Goal: Information Seeking & Learning: Check status

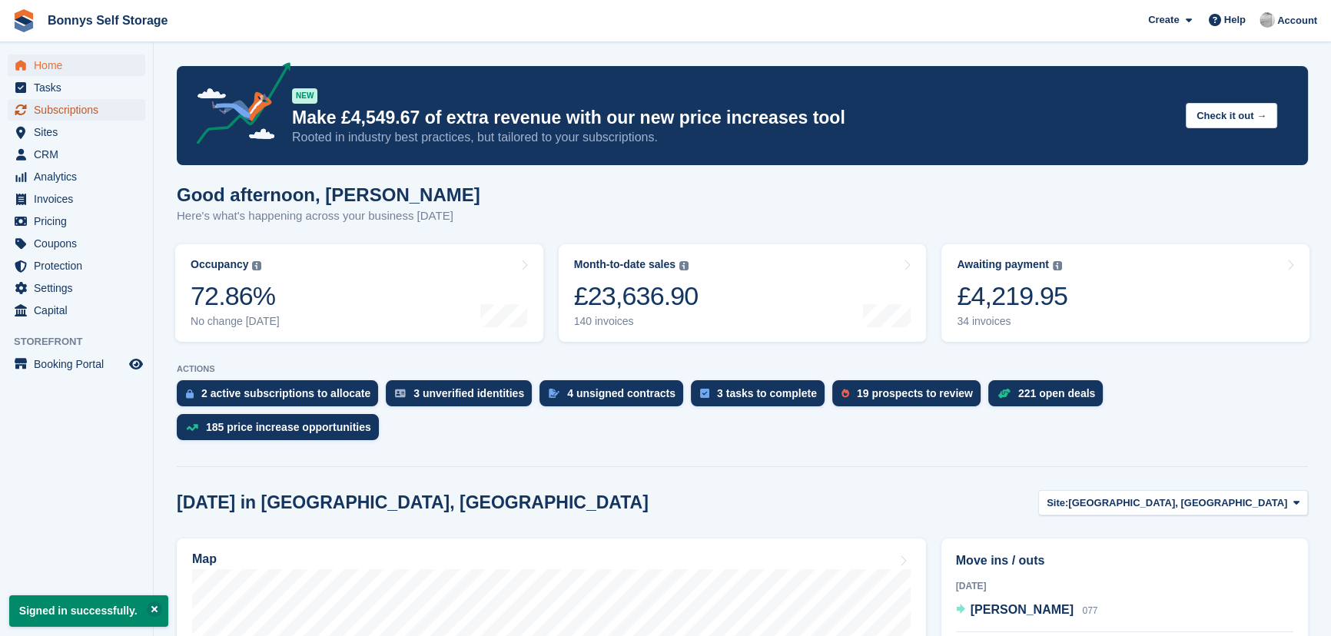
click at [45, 107] on span "Subscriptions" at bounding box center [80, 110] width 92 height 22
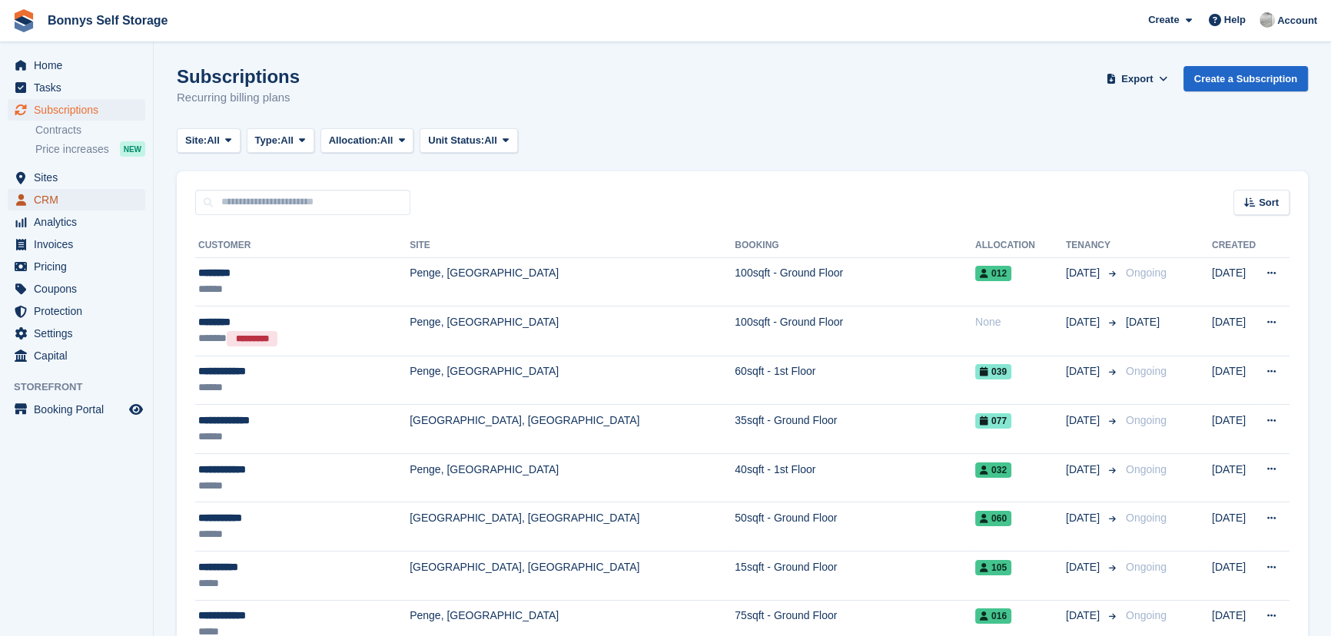
click at [51, 201] on span "CRM" at bounding box center [80, 200] width 92 height 22
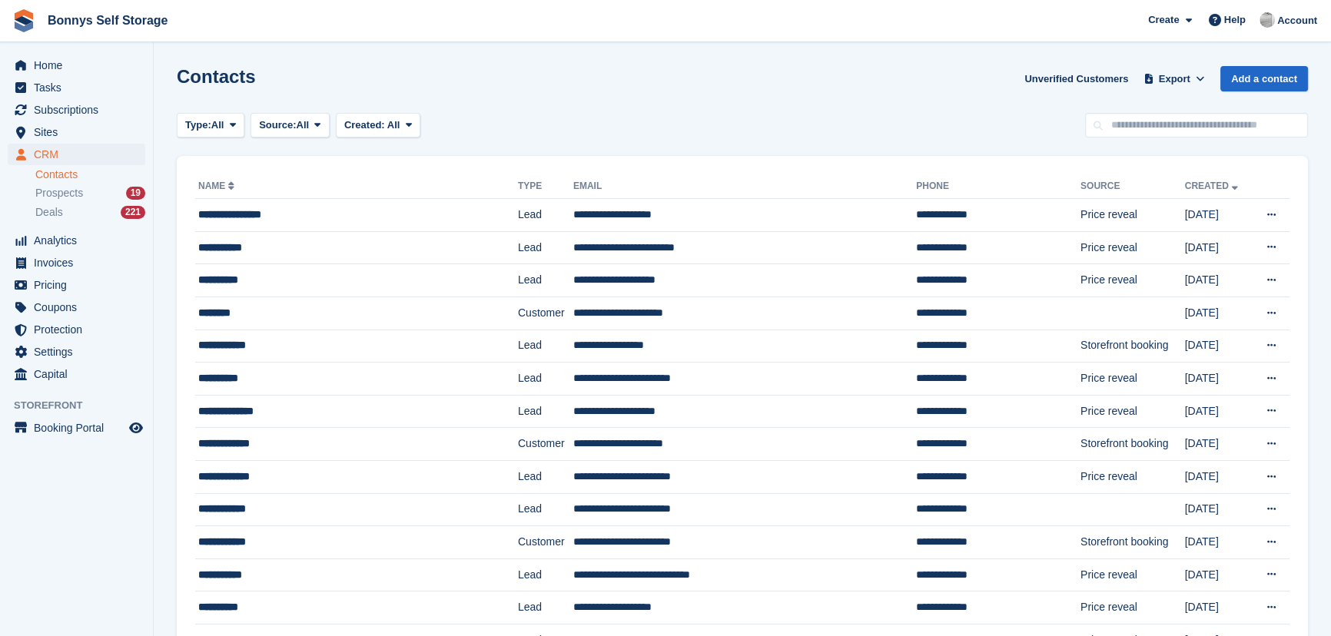
click at [61, 174] on link "Contacts" at bounding box center [90, 175] width 110 height 15
click at [50, 173] on link "Contacts" at bounding box center [90, 175] width 110 height 15
click at [1150, 123] on input "text" at bounding box center [1196, 125] width 223 height 25
type input "*****"
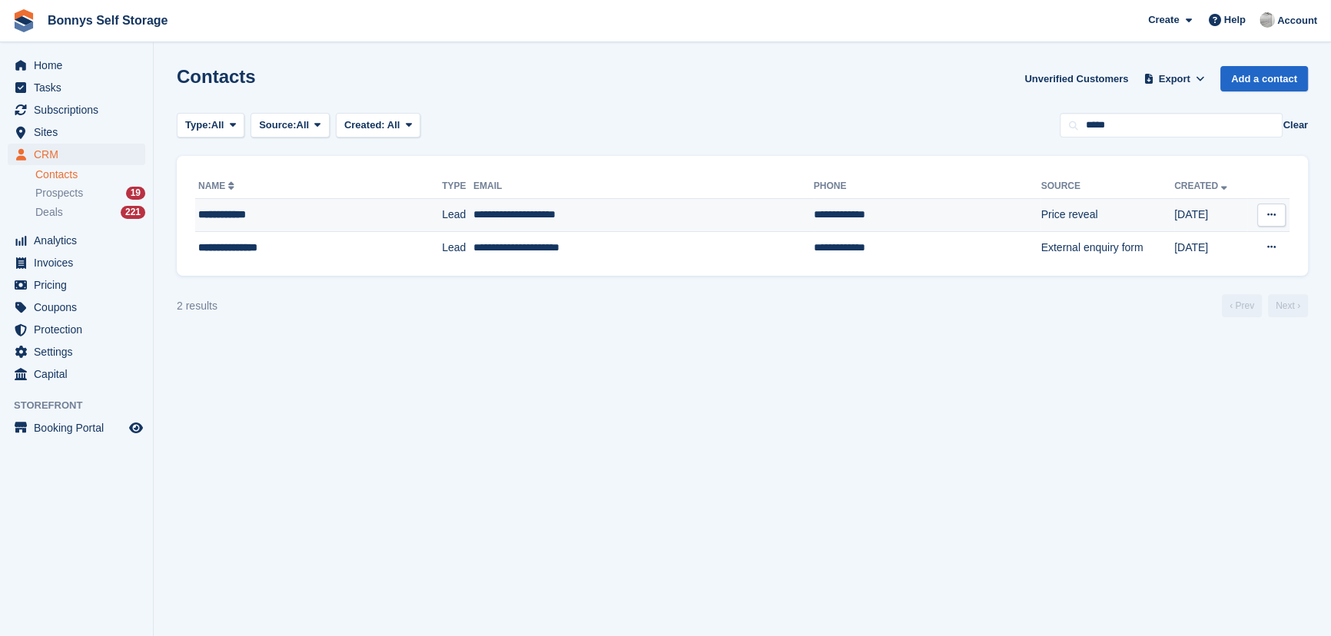
click at [238, 213] on div "**********" at bounding box center [291, 215] width 186 height 16
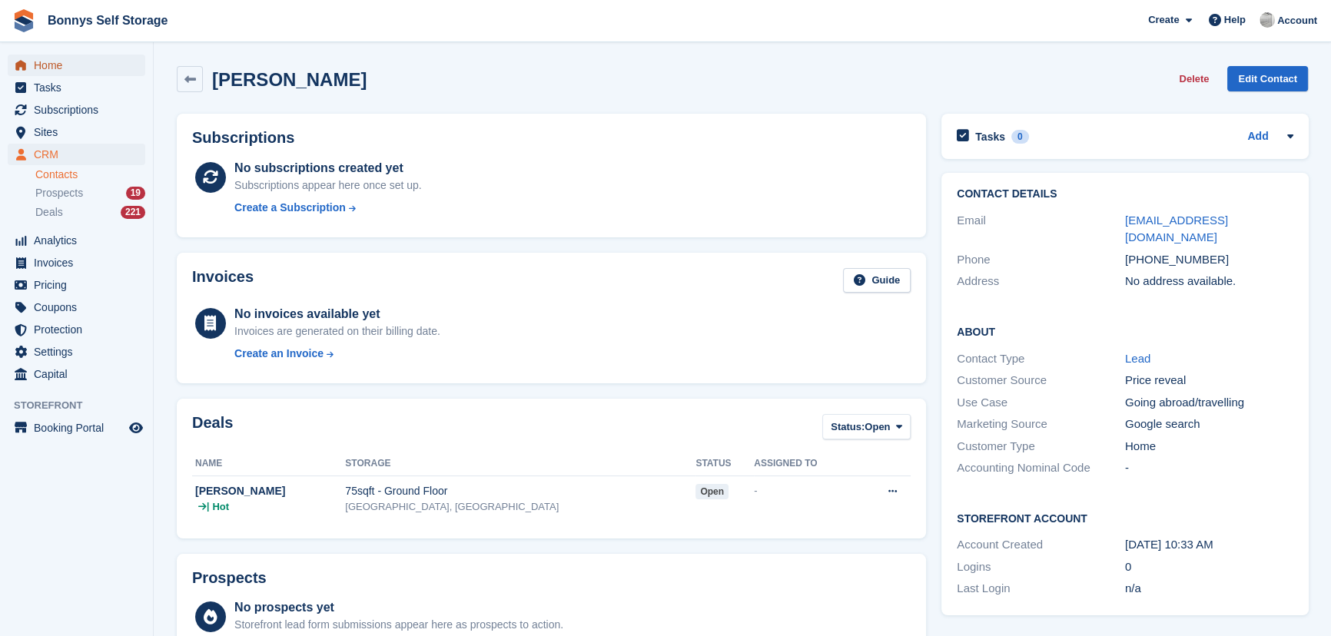
drag, startPoint x: 59, startPoint y: 68, endPoint x: 70, endPoint y: 67, distance: 10.9
click at [59, 68] on span "Home" at bounding box center [80, 66] width 92 height 22
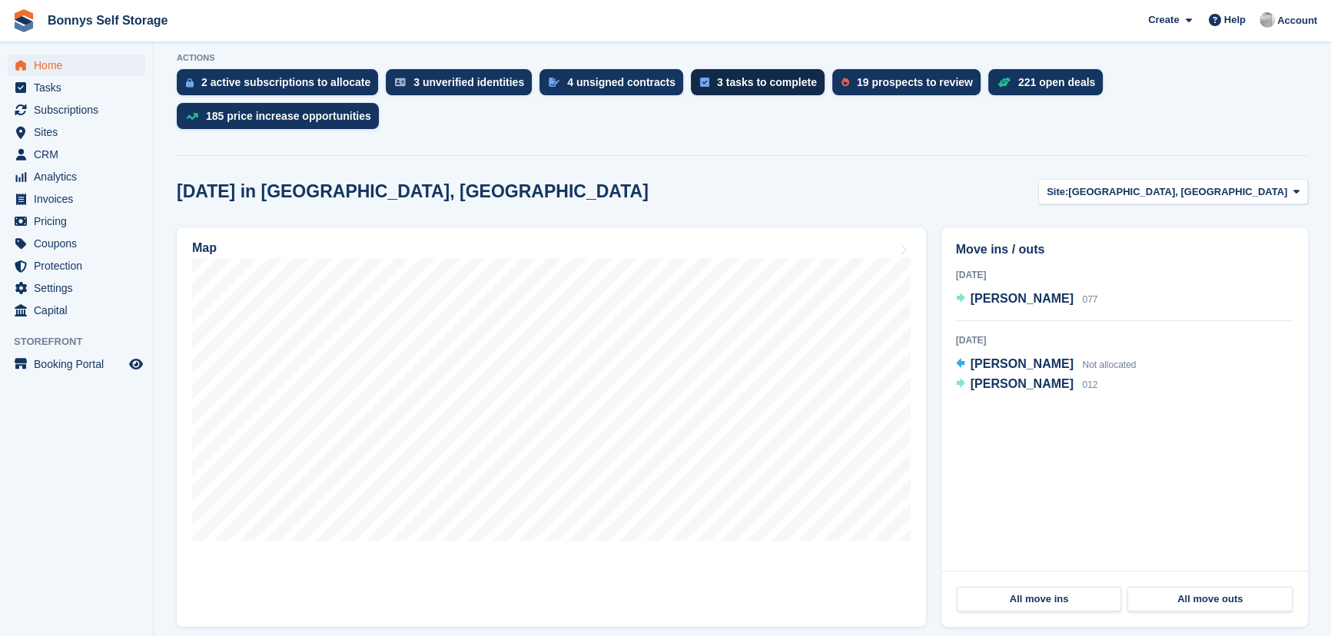
scroll to position [419, 0]
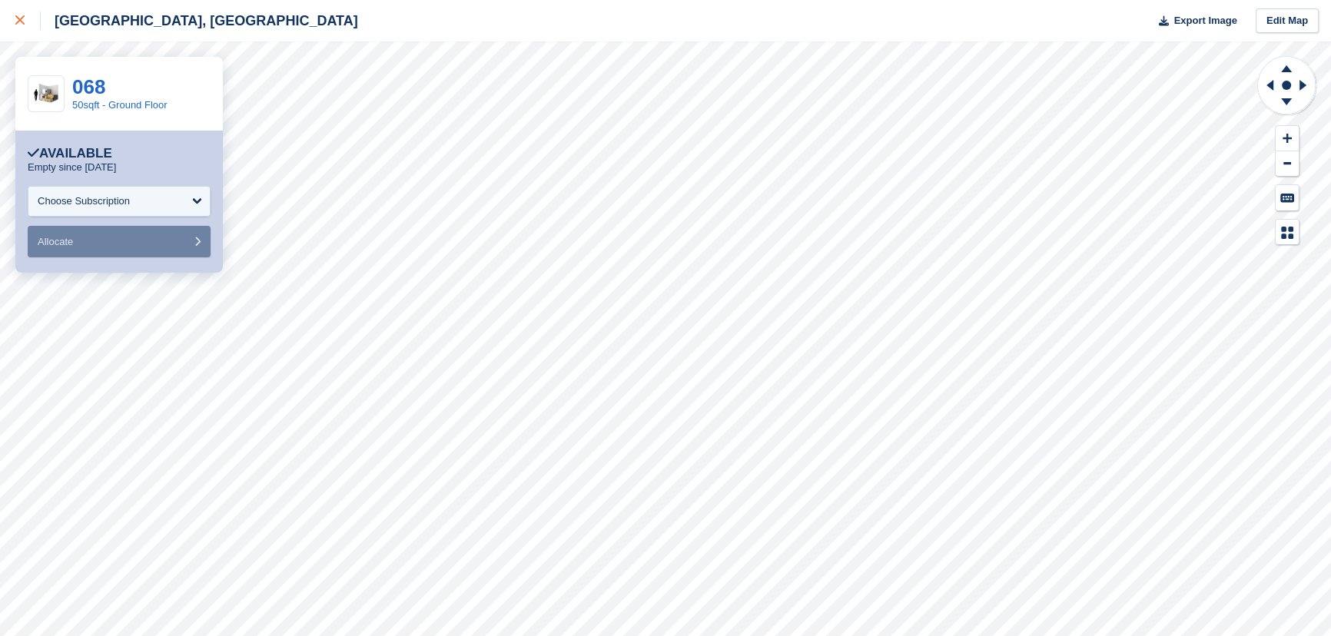
click at [25, 19] on div at bounding box center [27, 21] width 25 height 18
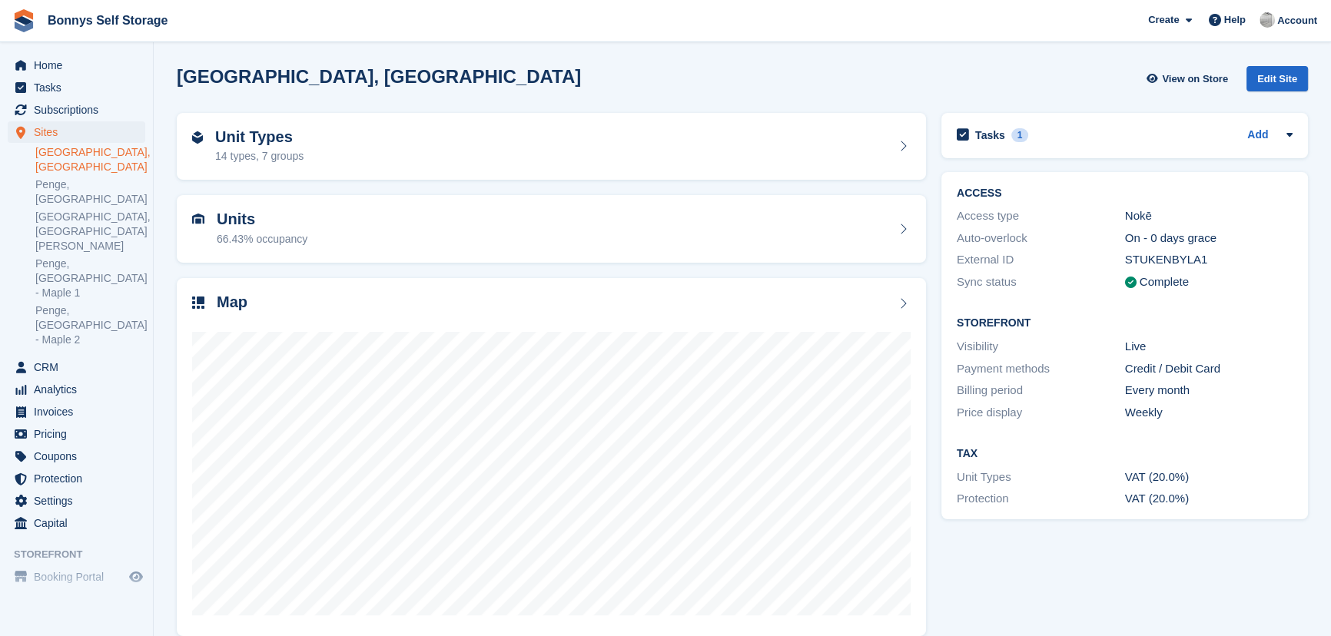
click at [278, 73] on h2 "[GEOGRAPHIC_DATA], [GEOGRAPHIC_DATA]" at bounding box center [379, 76] width 404 height 21
click at [334, 75] on h2 "[GEOGRAPHIC_DATA], [GEOGRAPHIC_DATA]" at bounding box center [379, 76] width 404 height 21
click at [192, 69] on h2 "[GEOGRAPHIC_DATA], [GEOGRAPHIC_DATA]" at bounding box center [379, 76] width 404 height 21
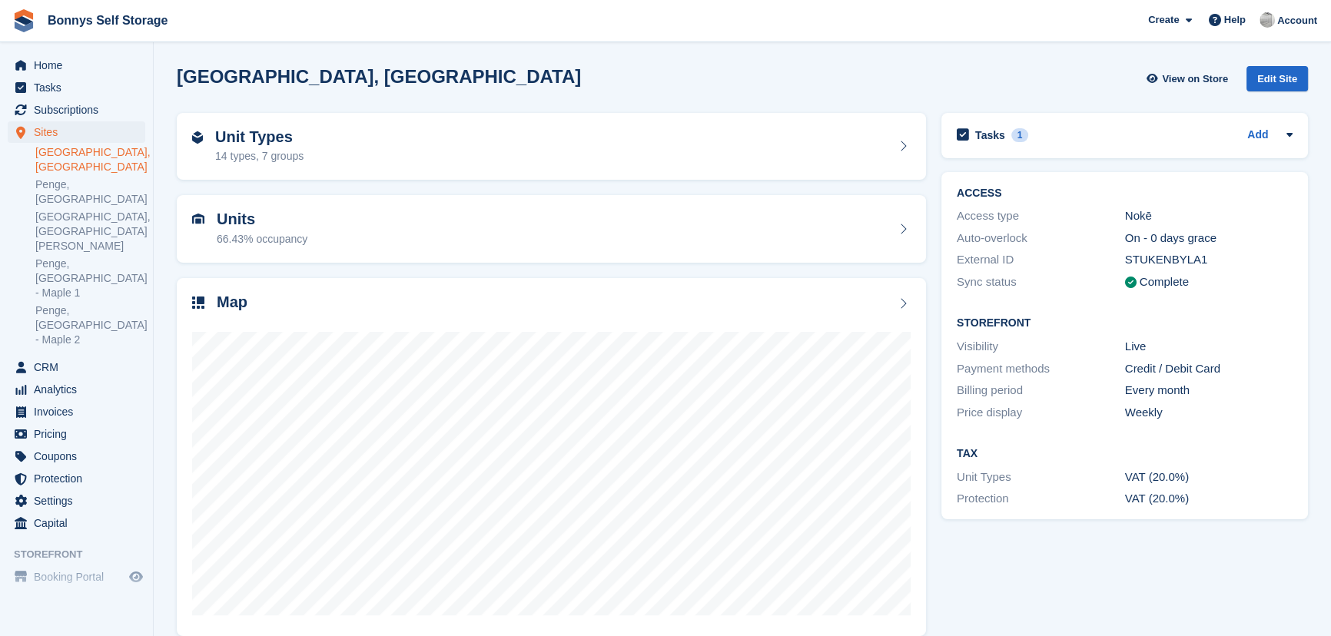
click at [248, 73] on h2 "[GEOGRAPHIC_DATA], [GEOGRAPHIC_DATA]" at bounding box center [379, 76] width 404 height 21
click at [303, 81] on h2 "[GEOGRAPHIC_DATA], [GEOGRAPHIC_DATA]" at bounding box center [379, 76] width 404 height 21
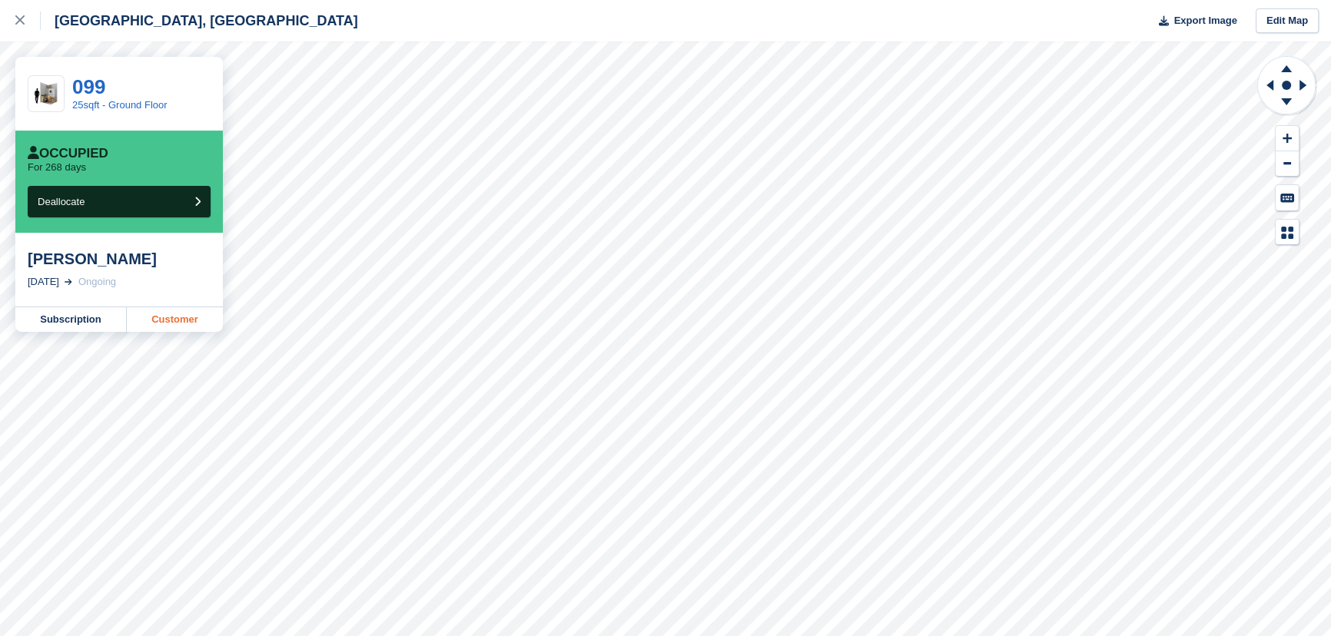
click at [154, 324] on link "Customer" at bounding box center [175, 319] width 96 height 25
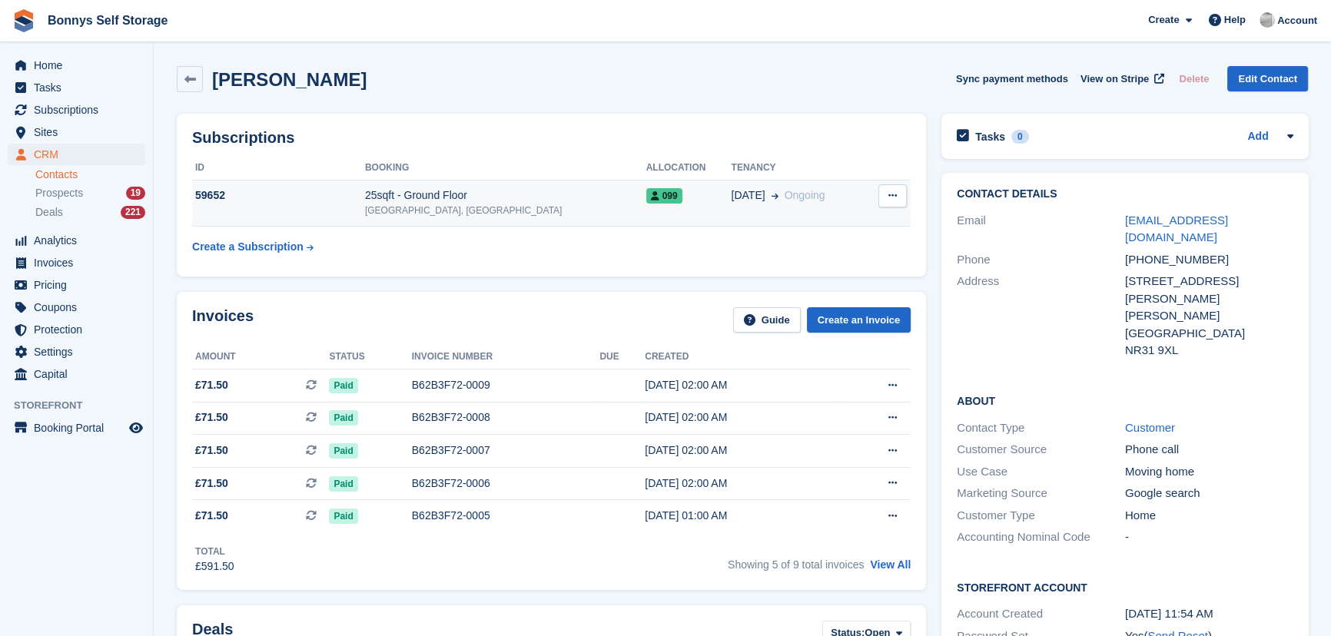
click at [423, 189] on div "25sqft - Ground Floor" at bounding box center [505, 196] width 281 height 16
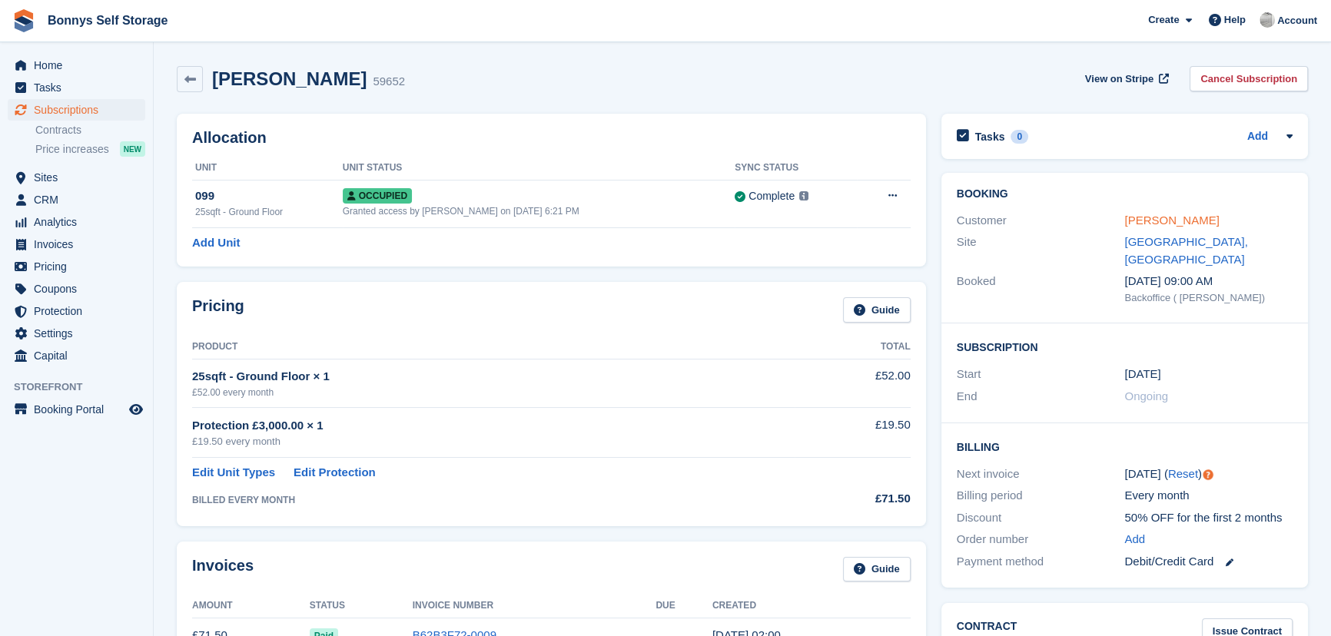
click at [1158, 225] on link "[PERSON_NAME]" at bounding box center [1171, 220] width 95 height 13
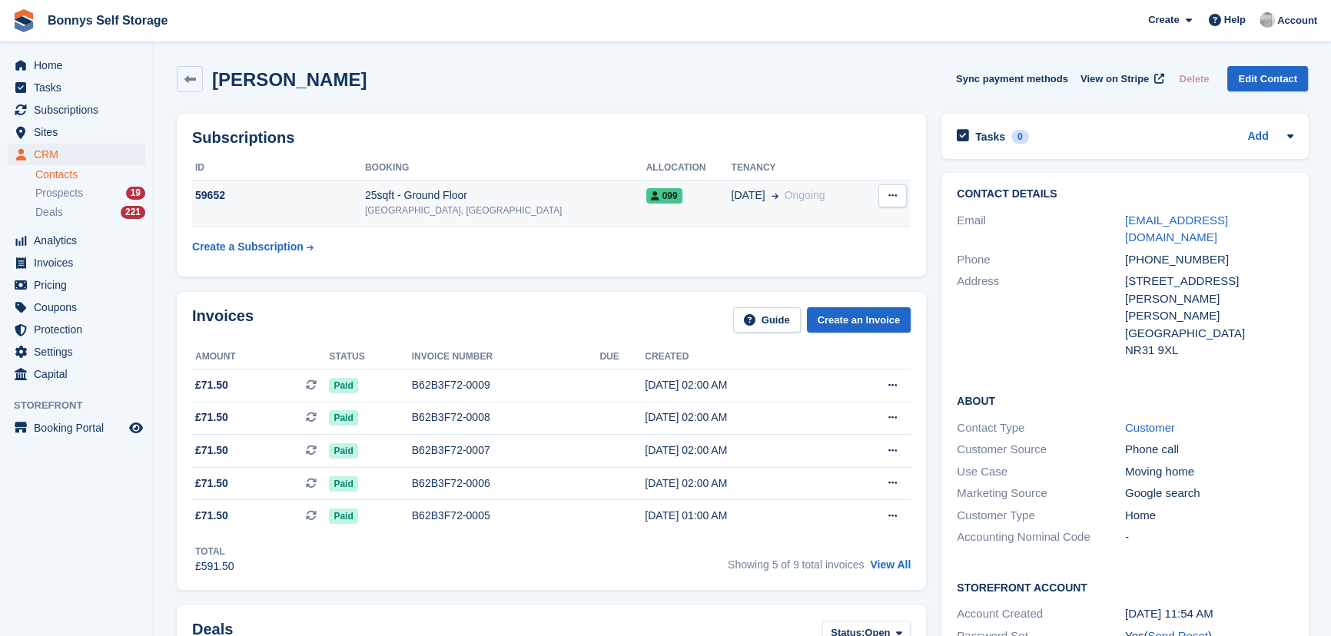
click at [576, 182] on td "25sqft - Ground Floor [GEOGRAPHIC_DATA], [GEOGRAPHIC_DATA]" at bounding box center [505, 203] width 281 height 47
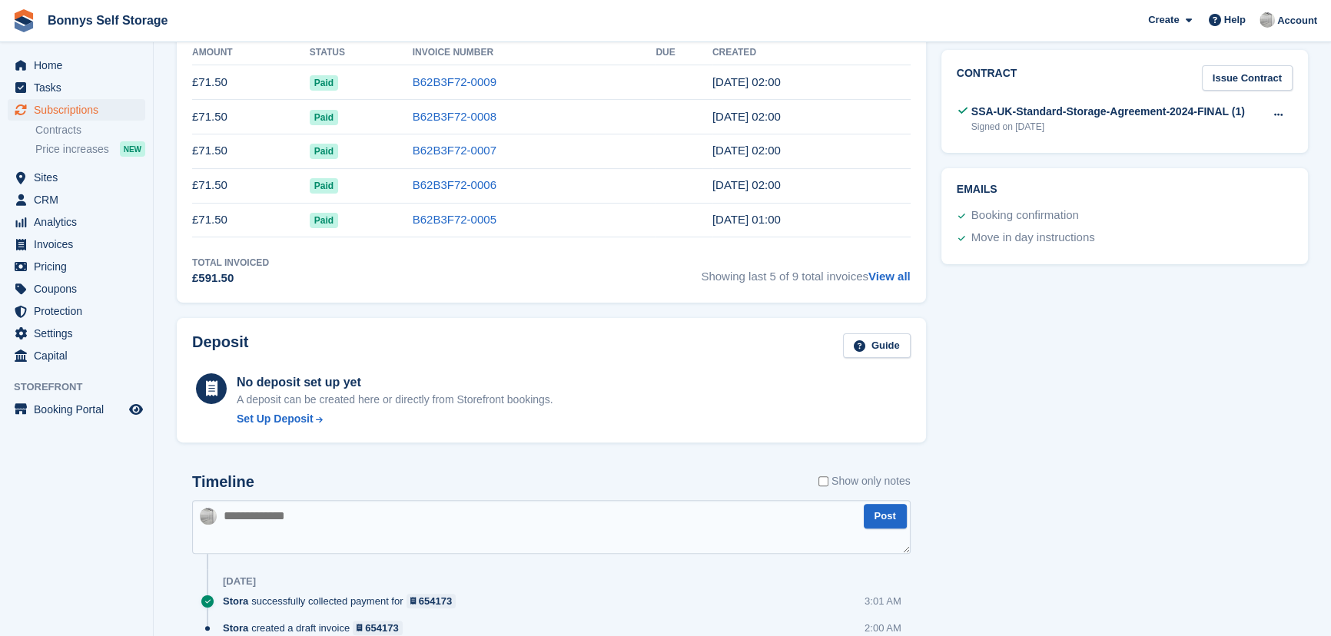
scroll to position [477, 0]
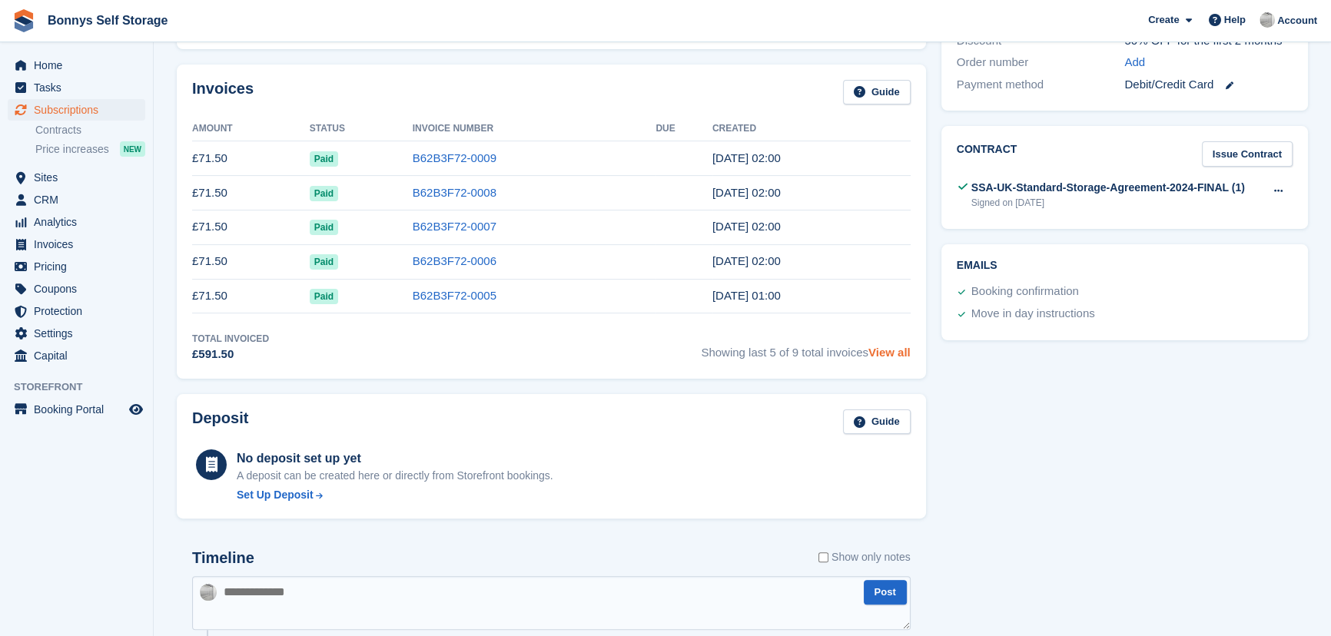
click at [888, 349] on link "View all" at bounding box center [889, 352] width 42 height 13
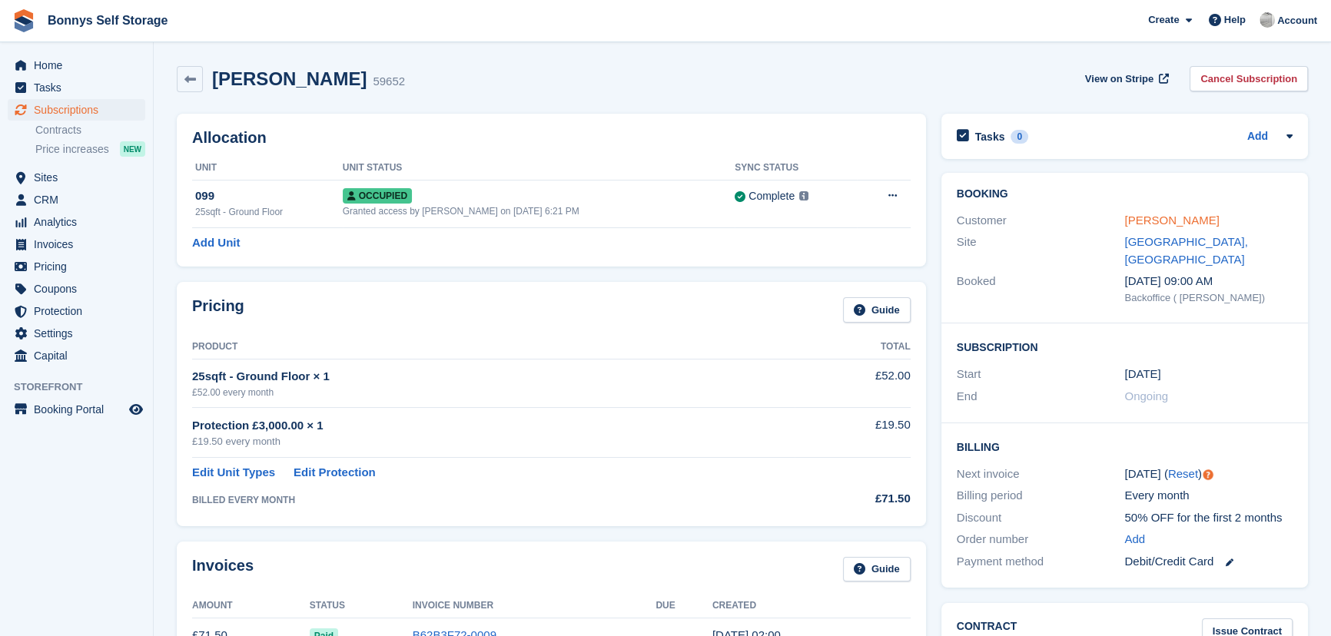
click at [1186, 214] on link "[PERSON_NAME]" at bounding box center [1171, 220] width 95 height 13
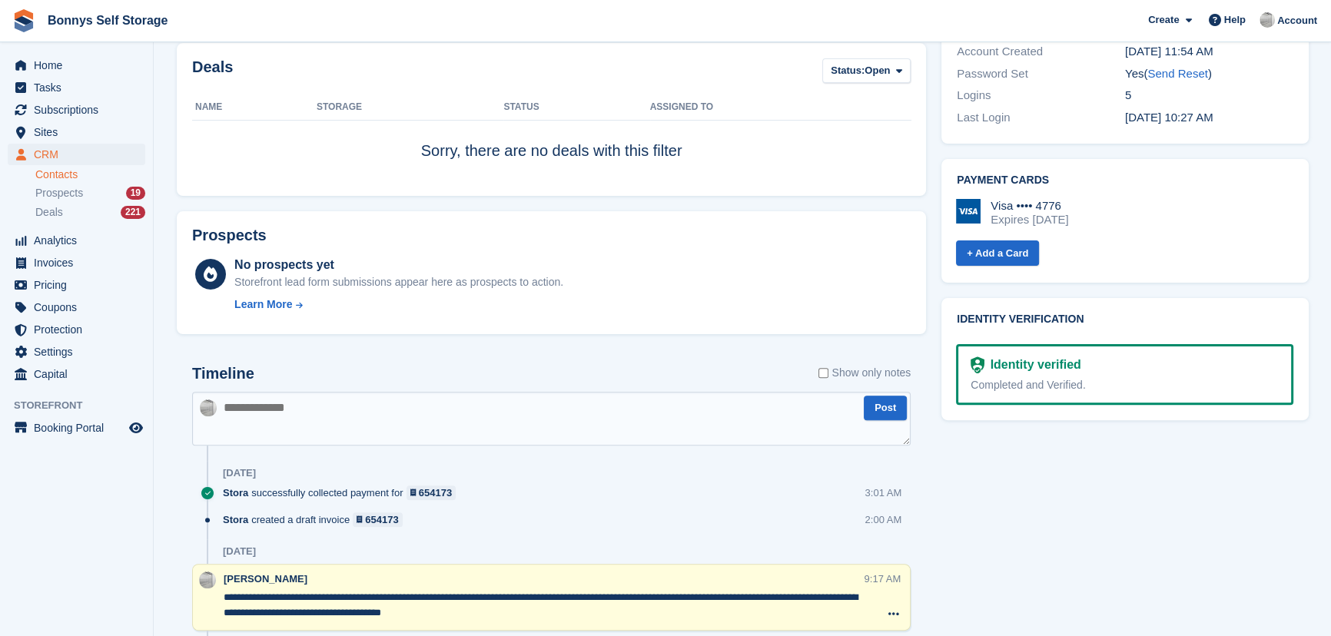
scroll to position [705, 0]
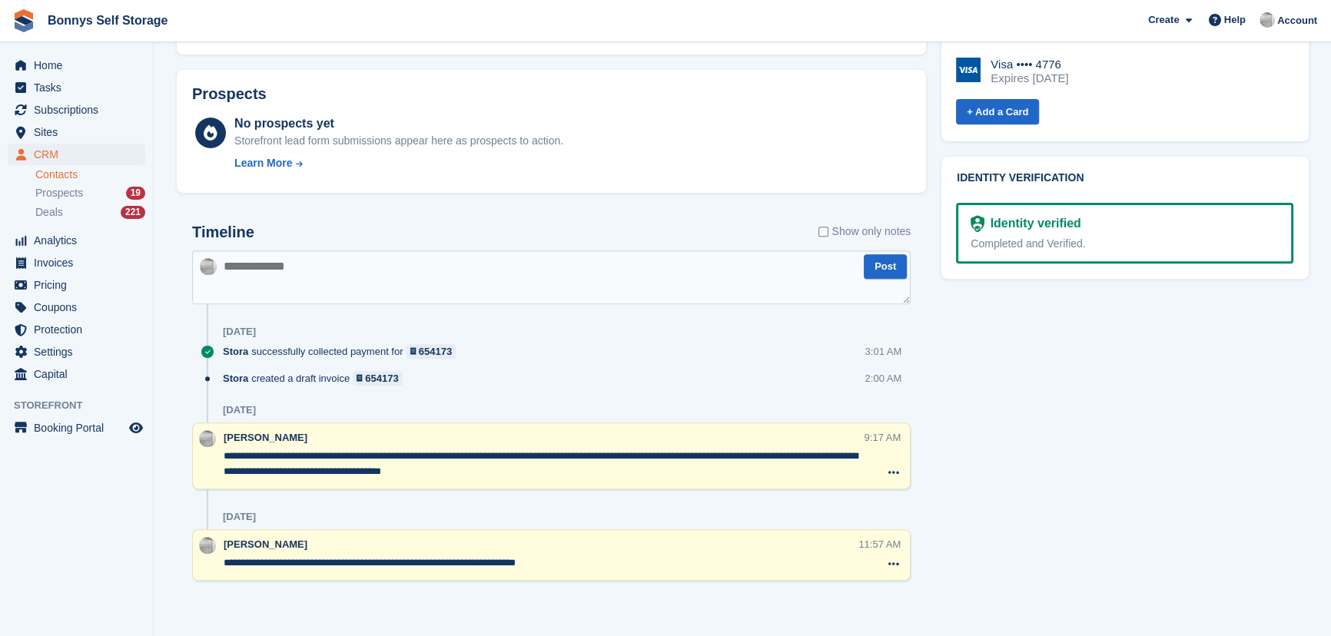
drag, startPoint x: 456, startPoint y: 455, endPoint x: 604, endPoint y: 451, distance: 148.4
click at [628, 463] on textarea "**********" at bounding box center [544, 464] width 640 height 31
click at [1018, 360] on div "Tasks 0 Add No tasks related to Andy Robinson Contact Details Email arobinsonss…" at bounding box center [1125, 12] width 382 height 1220
click at [1091, 451] on div "Tasks 0 Add No tasks related to Andy Robinson Contact Details Email arobinsonss…" at bounding box center [1125, 12] width 382 height 1220
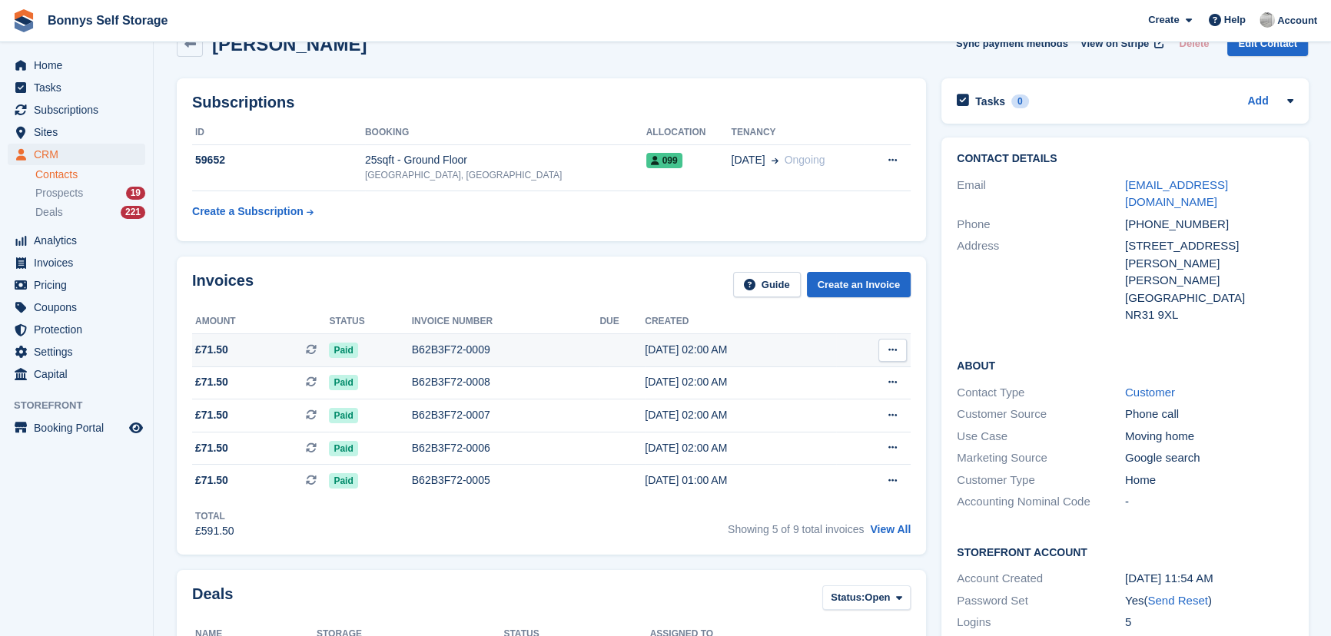
scroll to position [0, 0]
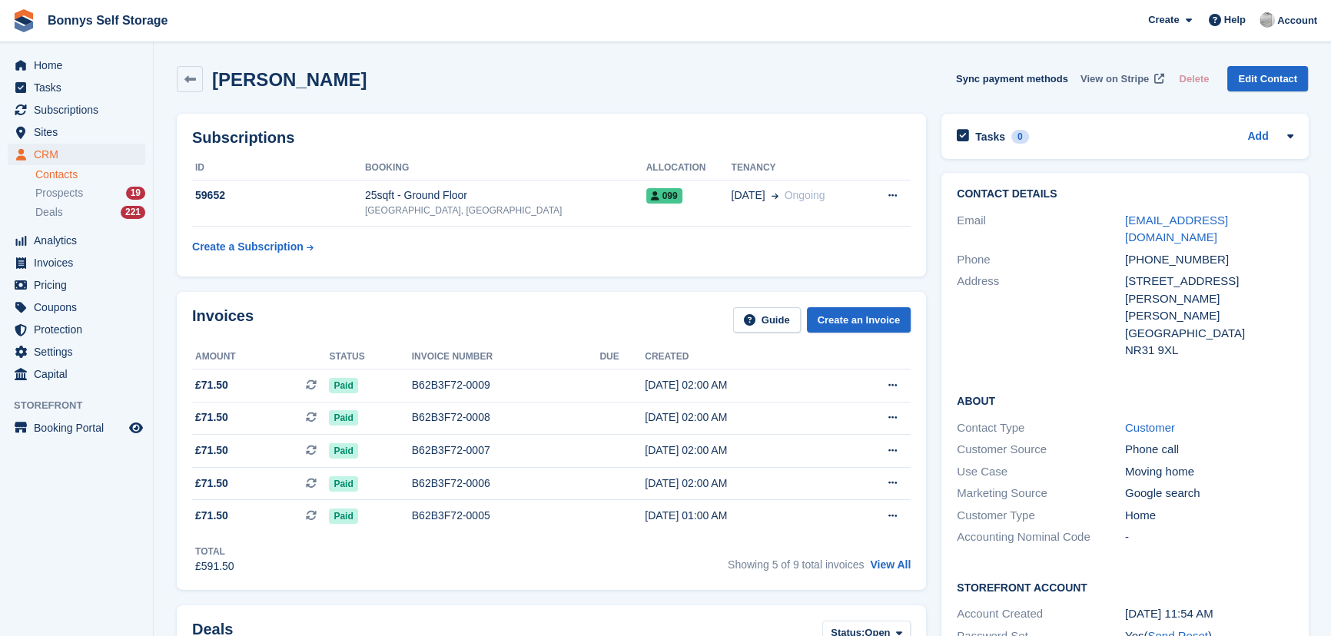
click at [1122, 75] on span "View on Stripe" at bounding box center [1115, 78] width 68 height 15
click at [457, 210] on div "[GEOGRAPHIC_DATA], [GEOGRAPHIC_DATA]" at bounding box center [505, 211] width 281 height 14
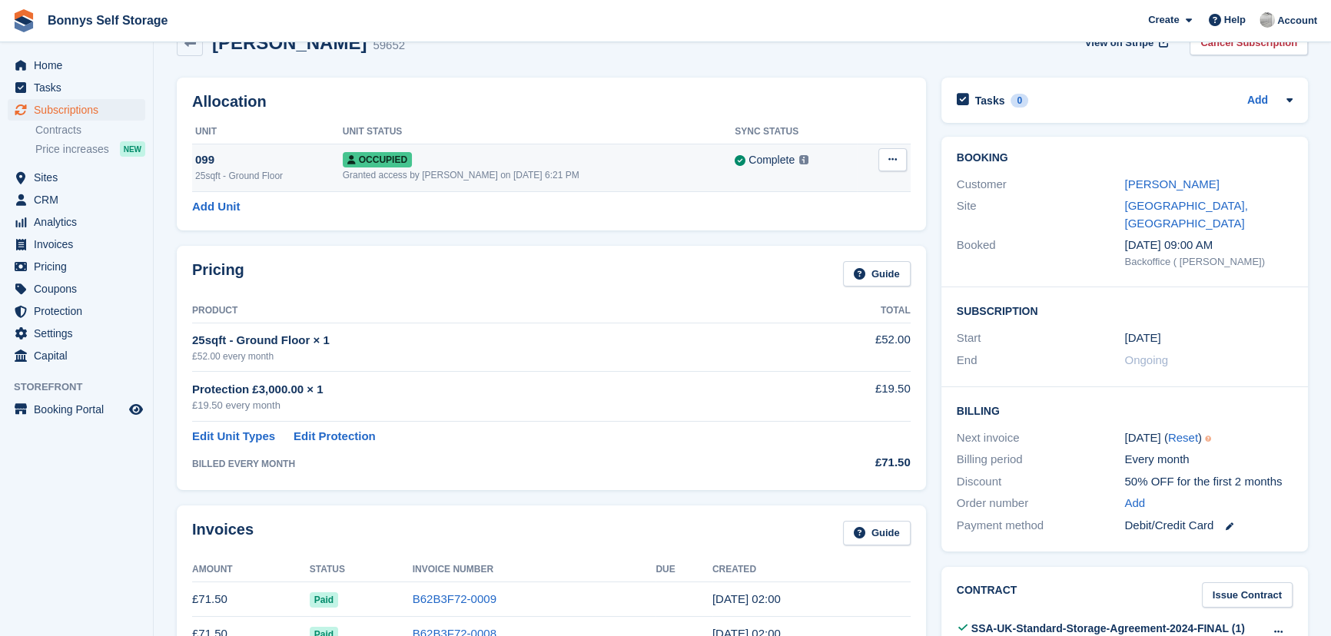
scroll to position [69, 0]
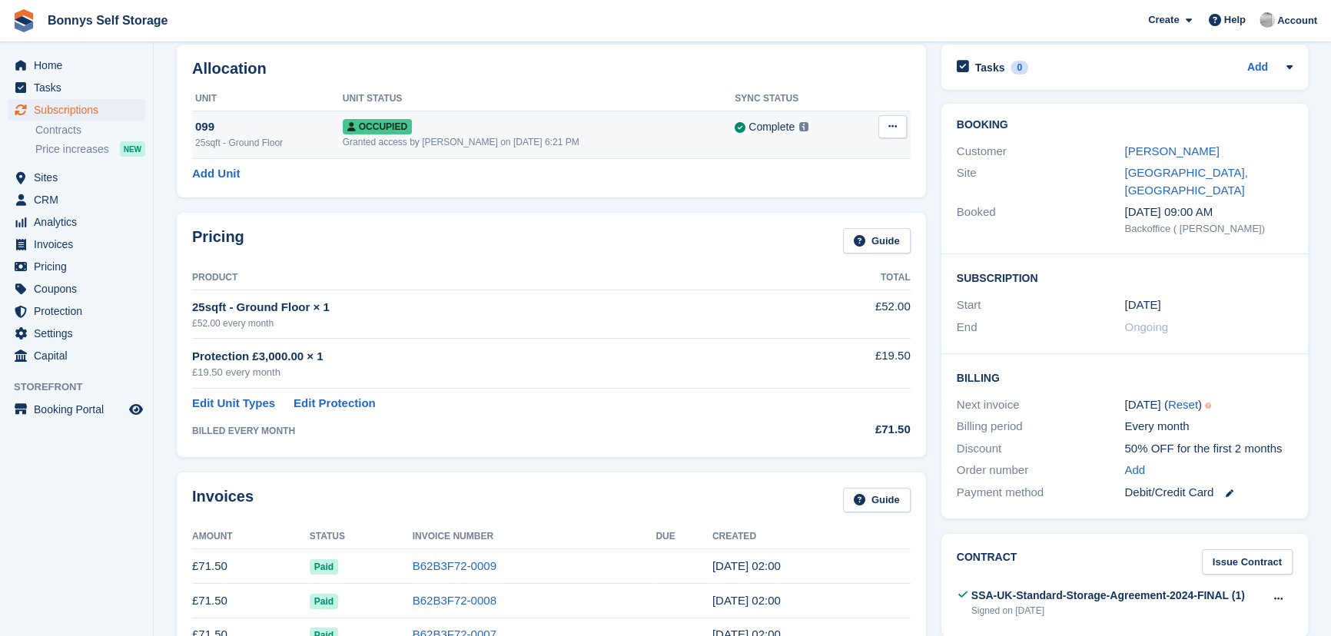
click at [455, 138] on div "Granted access by [PERSON_NAME] on [DATE] 6:21 PM" at bounding box center [539, 142] width 392 height 14
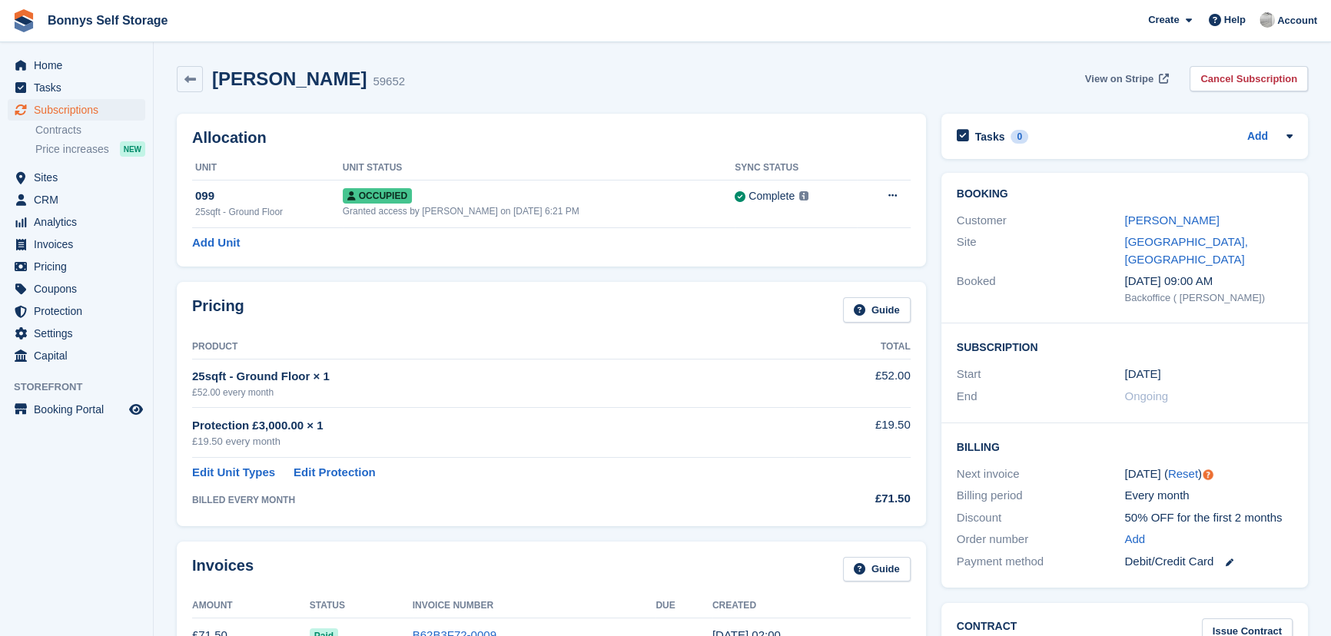
click at [1154, 77] on span "View on Stripe" at bounding box center [1119, 78] width 68 height 15
click at [1184, 215] on link "[PERSON_NAME]" at bounding box center [1171, 220] width 95 height 13
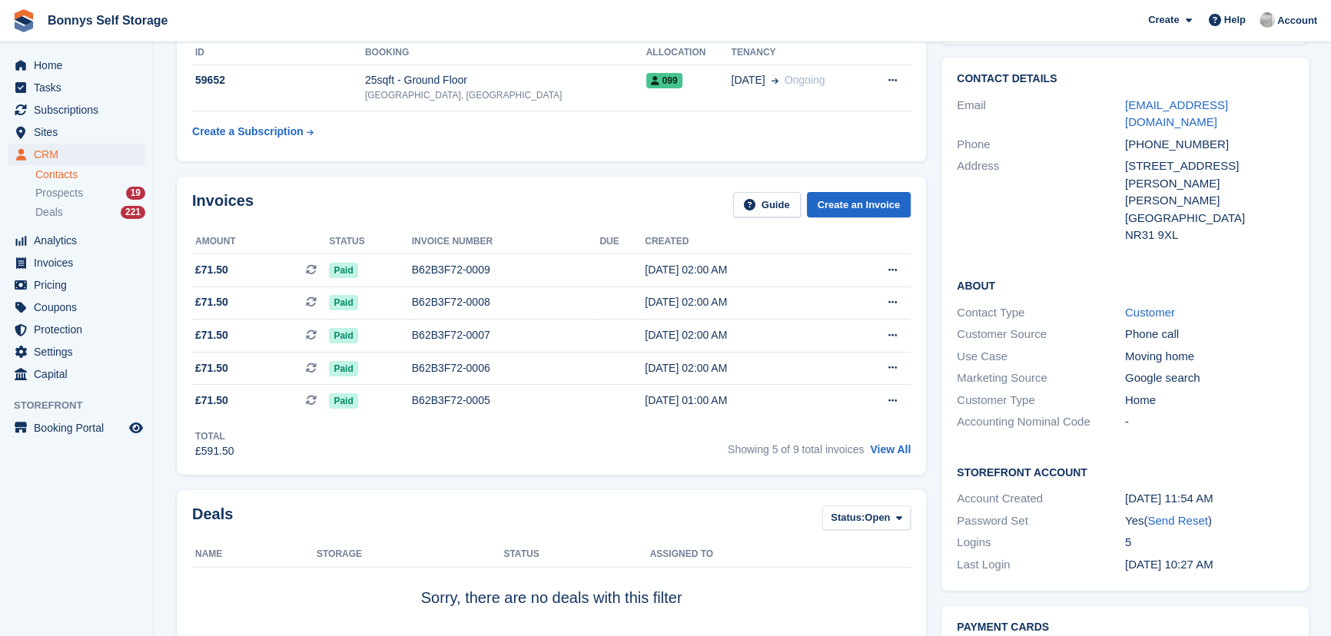
scroll to position [419, 0]
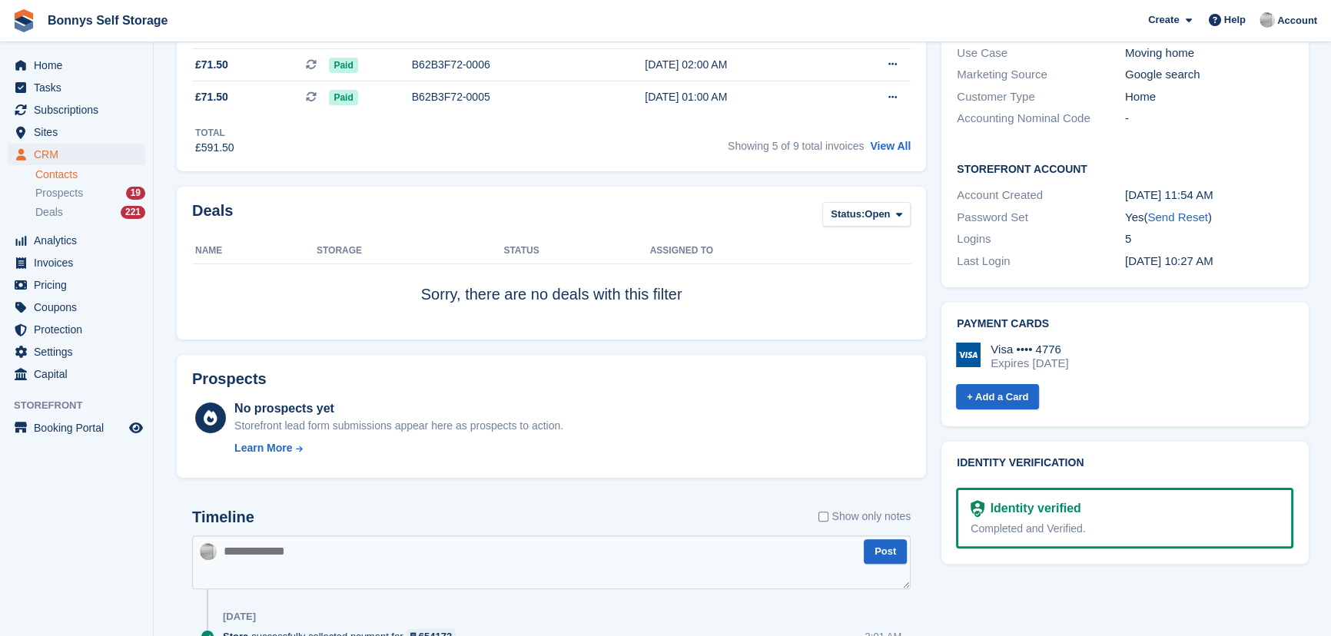
click at [412, 541] on textarea at bounding box center [551, 563] width 719 height 54
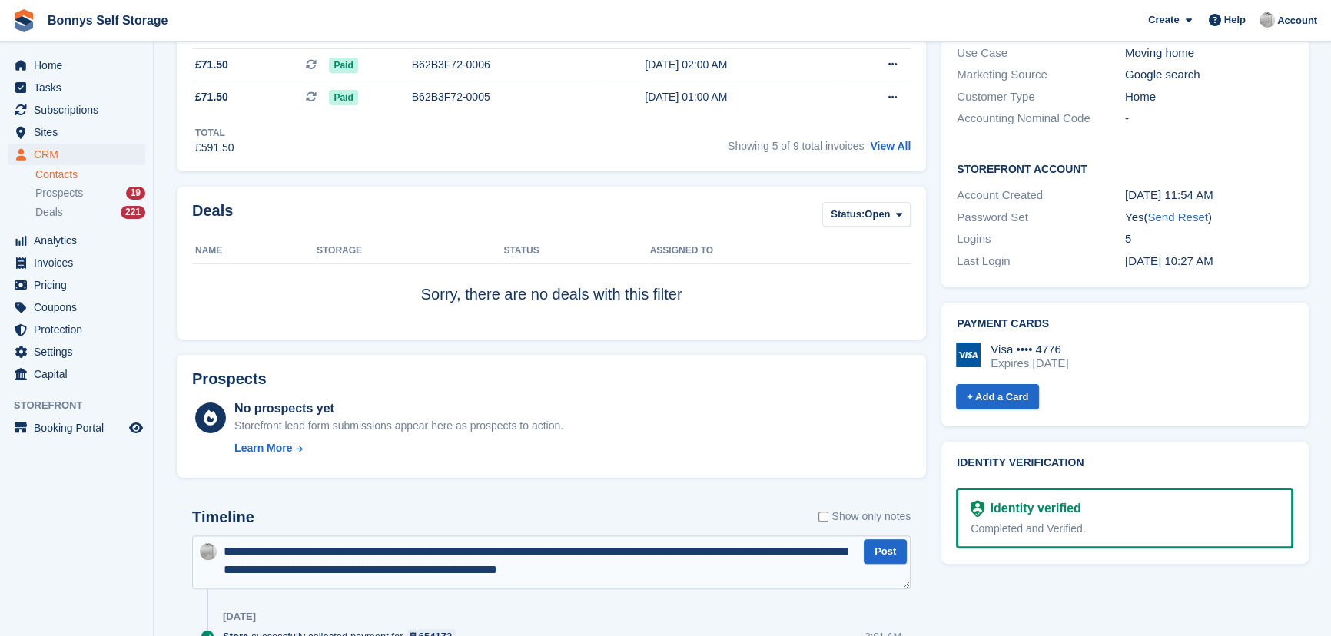
type textarea "**********"
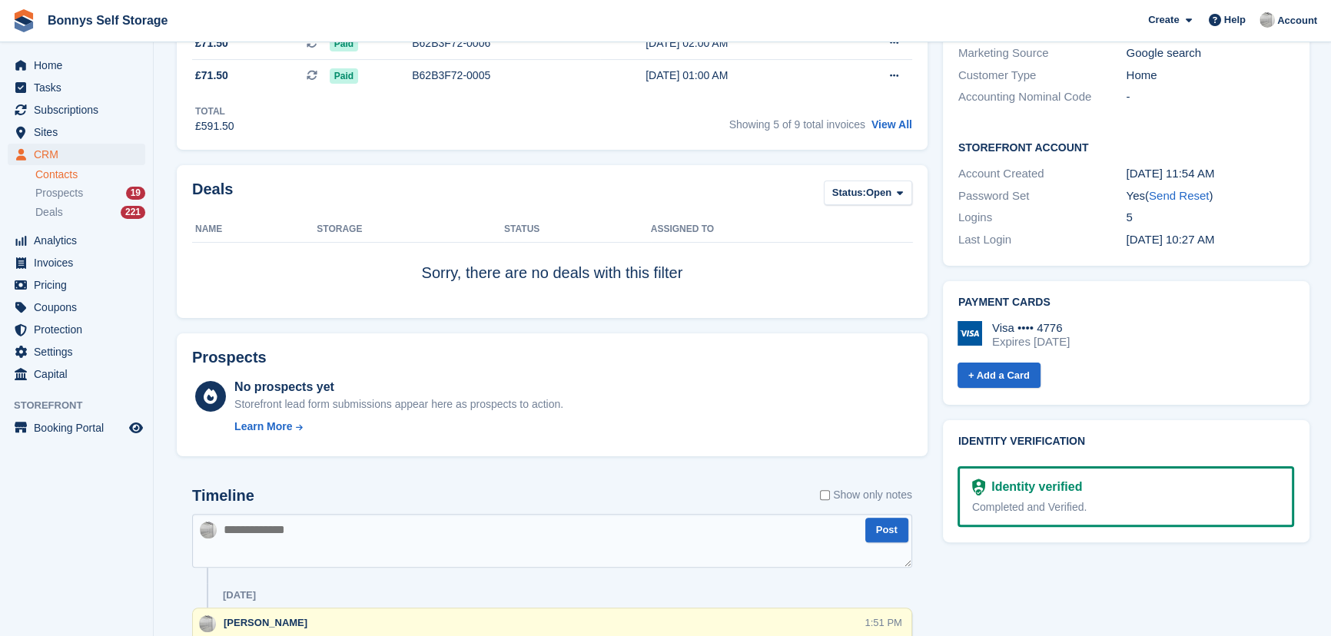
scroll to position [0, 0]
